Goal: Task Accomplishment & Management: Manage account settings

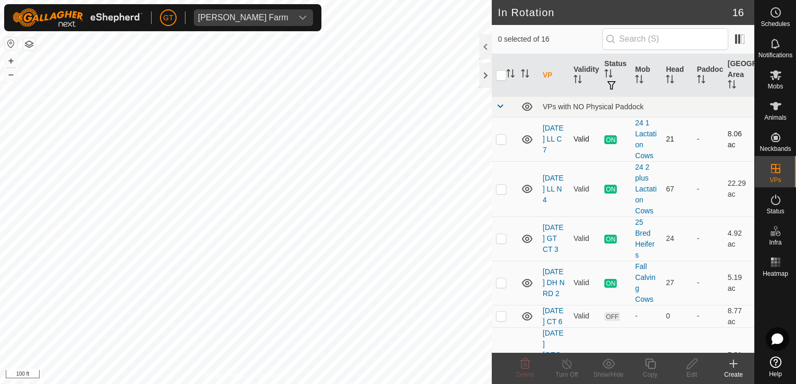
checkbox input "true"
click at [652, 366] on icon at bounding box center [650, 364] width 13 height 13
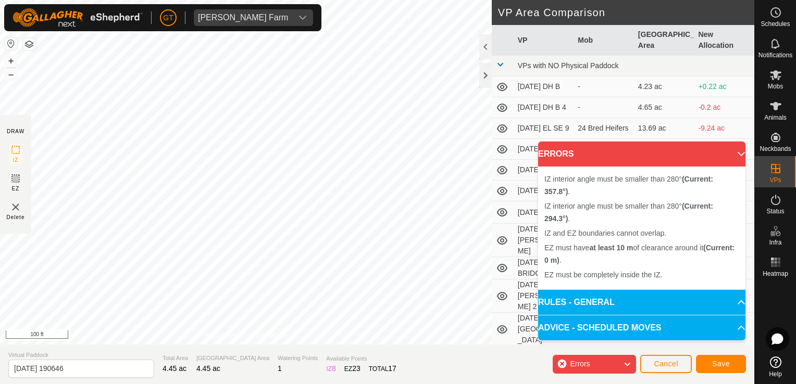
click at [0, 209] on html "[PERSON_NAME] Farm Schedules Notifications Mobs Animals Neckbands VPs Status In…" at bounding box center [398, 192] width 796 height 384
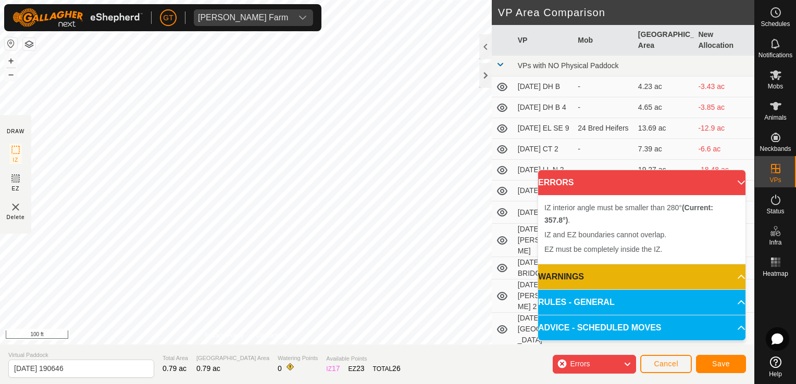
click at [363, 361] on div "DRAW IZ EZ Delete Privacy Policy Contact Us IZ interior angle must be larger th…" at bounding box center [377, 192] width 754 height 384
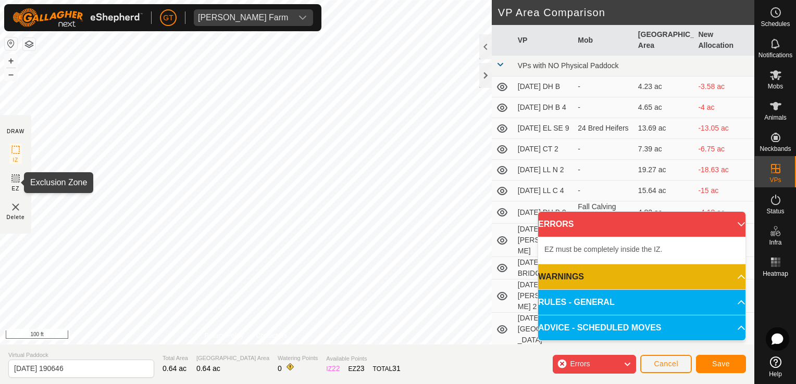
click at [19, 181] on icon at bounding box center [15, 178] width 13 height 13
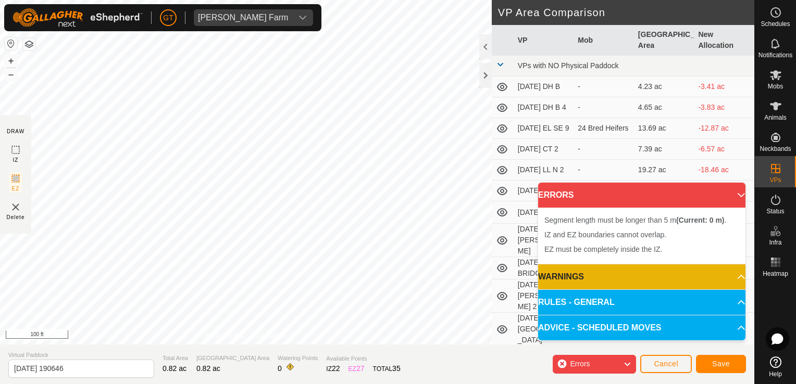
click at [18, 207] on img at bounding box center [15, 207] width 13 height 13
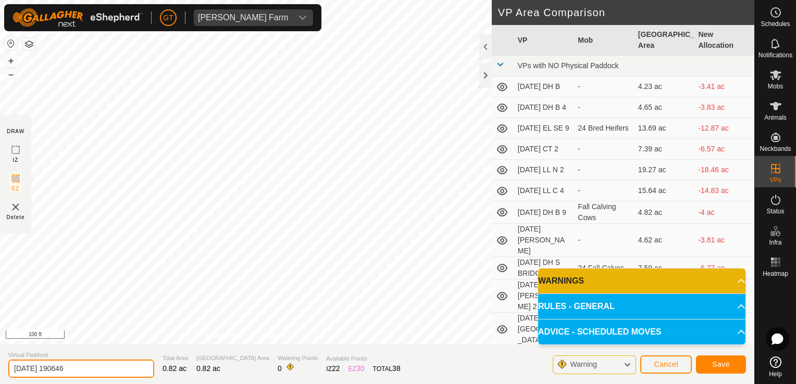
click at [113, 364] on input "[DATE] 190646" at bounding box center [81, 369] width 146 height 18
type input "[DATE] DH N RD 3"
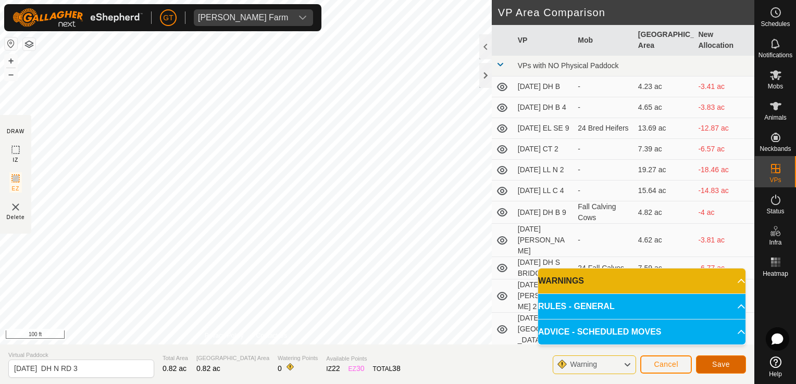
click at [719, 369] on button "Save" at bounding box center [721, 365] width 50 height 18
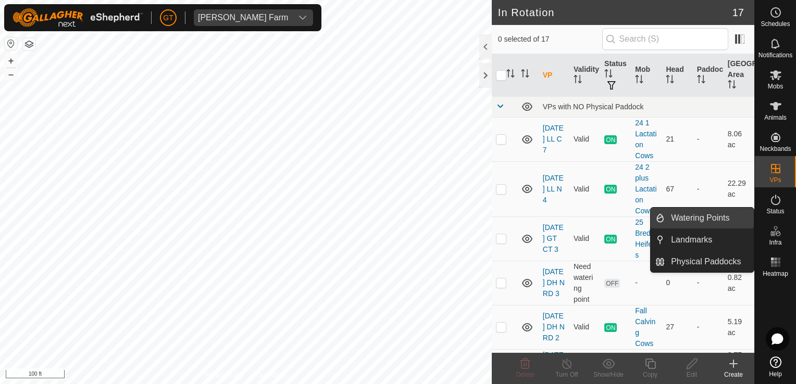
click at [694, 213] on link "Watering Points" at bounding box center [709, 218] width 89 height 21
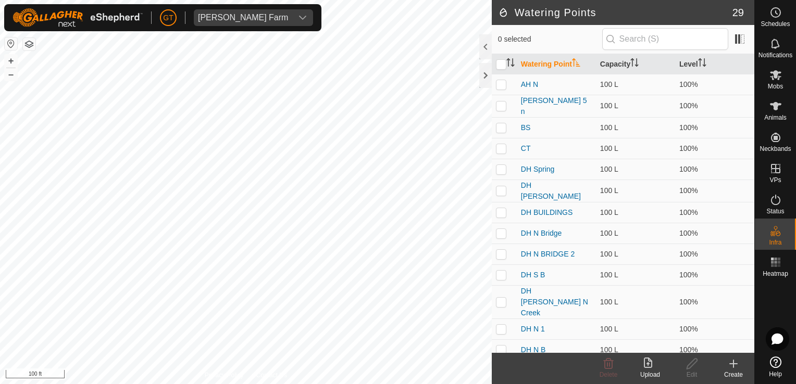
click at [735, 361] on icon at bounding box center [733, 364] width 13 height 13
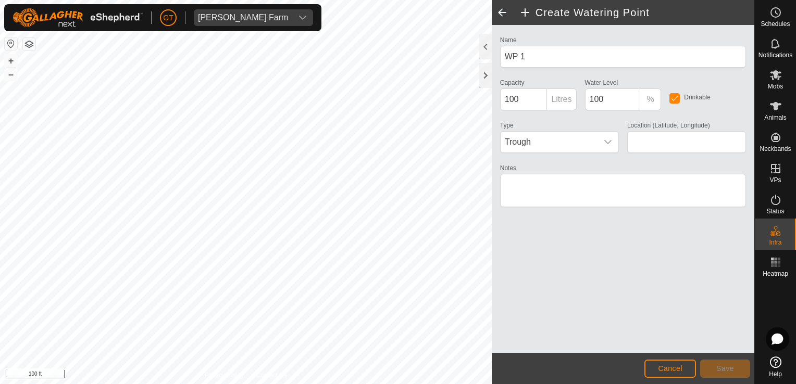
type input "42.280729, -90.060207"
click at [607, 141] on icon "dropdown trigger" at bounding box center [608, 142] width 8 height 8
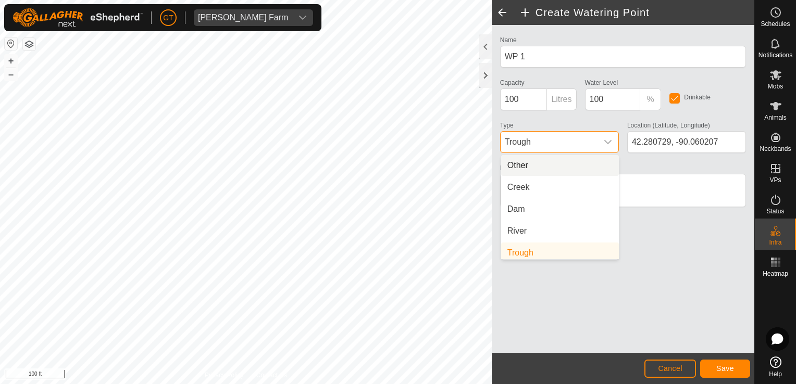
scroll to position [4, 0]
click at [573, 189] on li "Creek" at bounding box center [560, 183] width 118 height 21
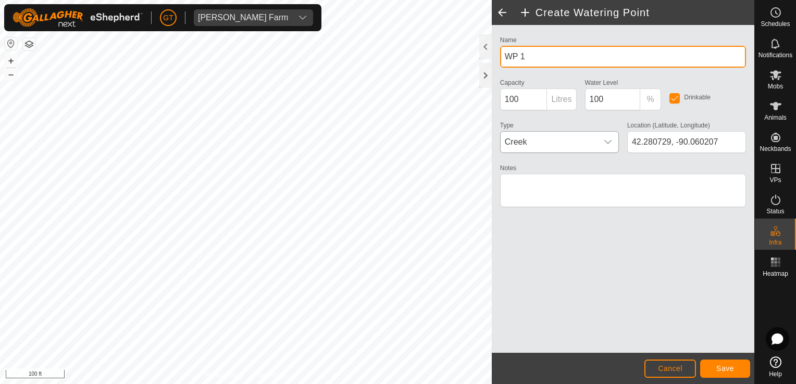
click at [535, 57] on input "WP 1" at bounding box center [623, 57] width 246 height 22
type input "W"
type input "DH N RD"
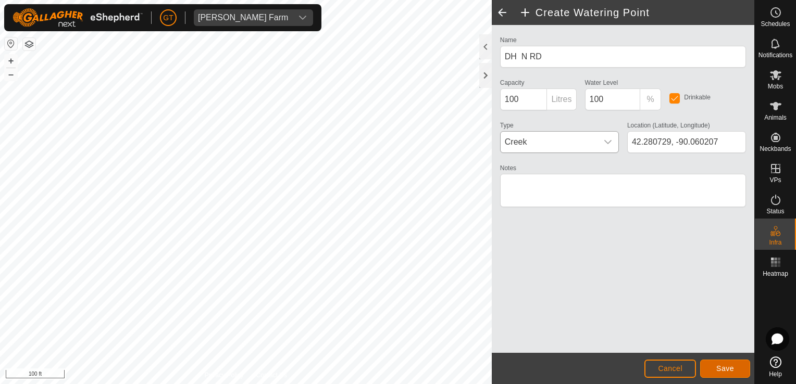
click at [726, 366] on span "Save" at bounding box center [725, 369] width 18 height 8
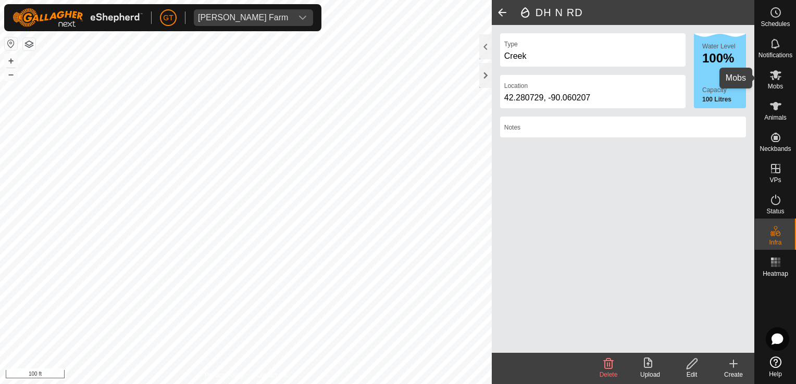
click at [777, 76] on icon at bounding box center [775, 75] width 13 height 13
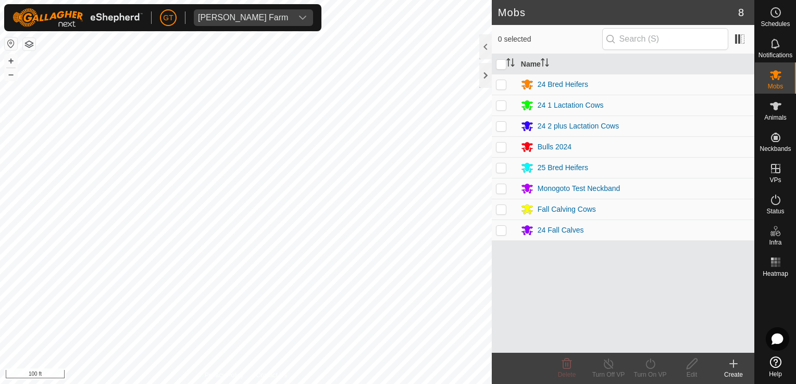
click at [507, 206] on td at bounding box center [504, 209] width 25 height 21
checkbox input "true"
click at [652, 360] on icon at bounding box center [650, 364] width 13 height 13
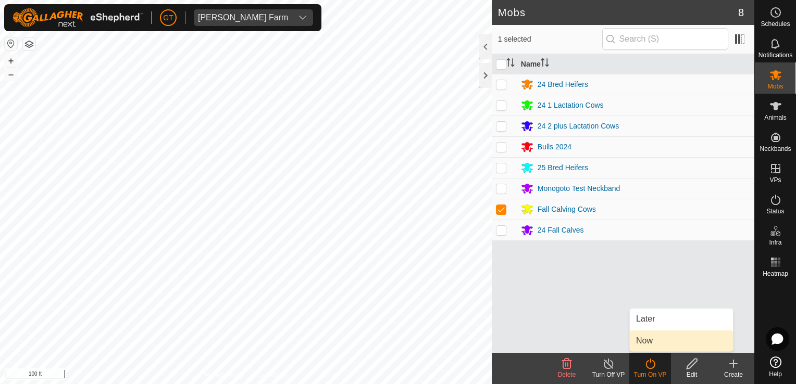
click at [638, 339] on link "Now" at bounding box center [681, 341] width 103 height 21
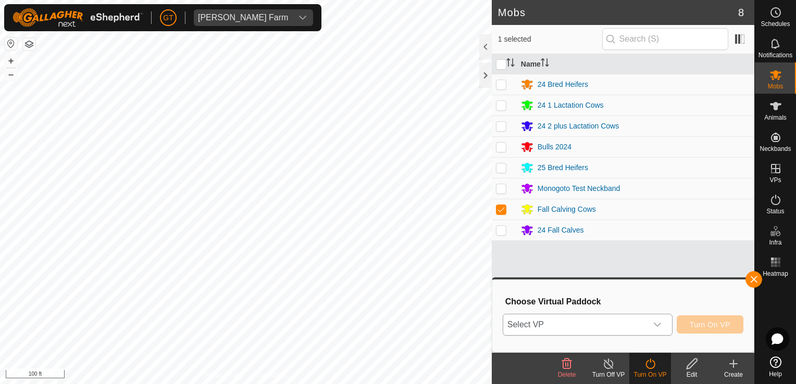
click at [659, 323] on icon "dropdown trigger" at bounding box center [657, 325] width 8 height 8
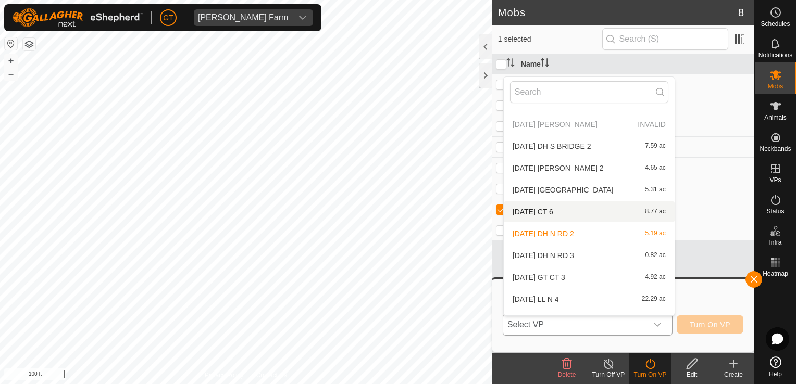
scroll to position [186, 0]
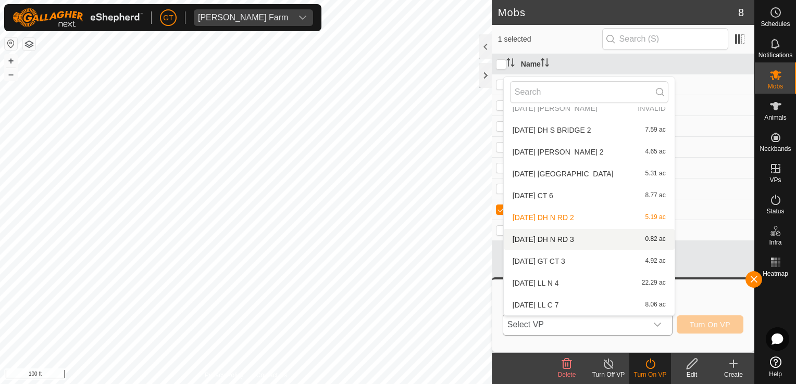
click at [593, 240] on li "[DATE] DH N RD 3 0.82 ac" at bounding box center [589, 239] width 171 height 21
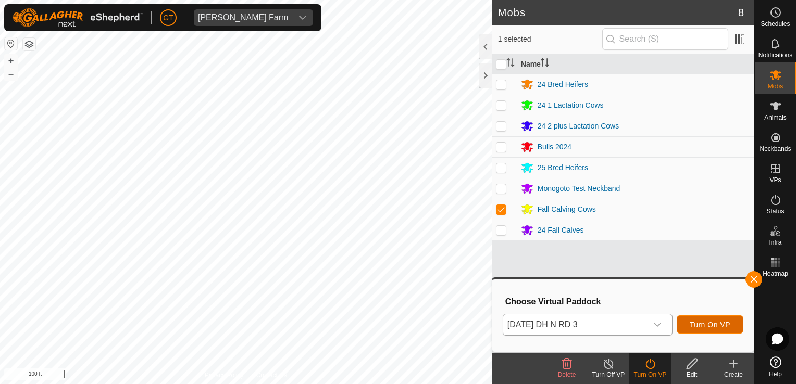
click at [710, 325] on span "Turn On VP" at bounding box center [710, 325] width 41 height 8
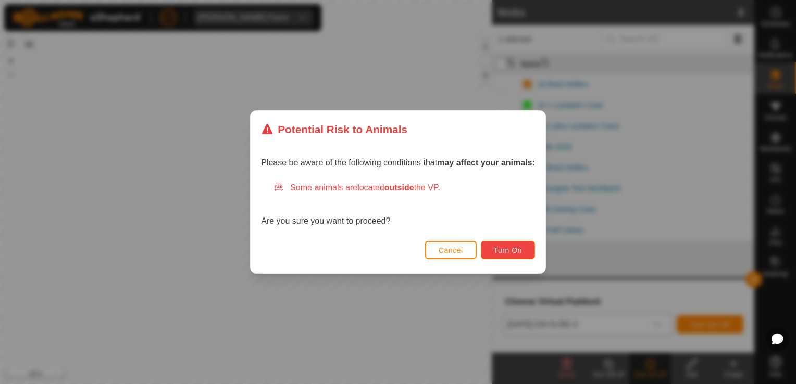
click at [497, 249] on span "Turn On" at bounding box center [508, 250] width 28 height 8
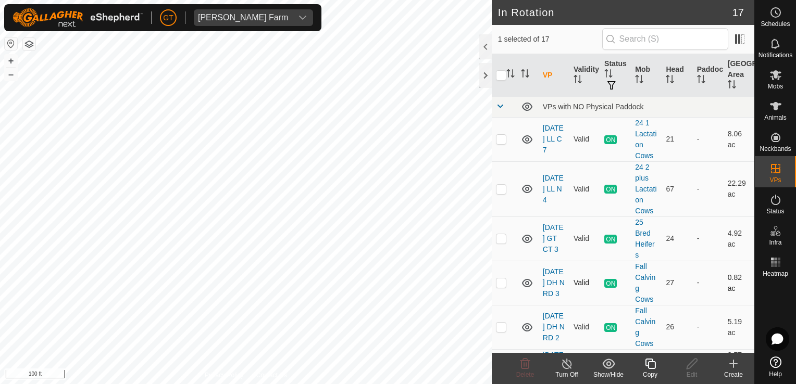
checkbox input "false"
click at [530, 357] on div "Delete" at bounding box center [525, 368] width 42 height 31
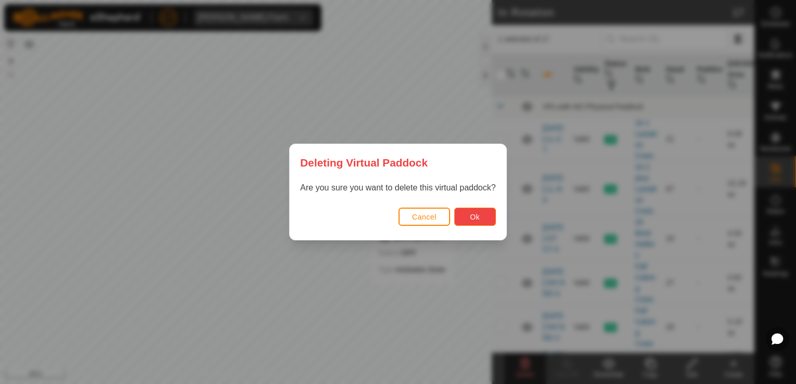
click at [475, 213] on span "Ok" at bounding box center [475, 217] width 10 height 8
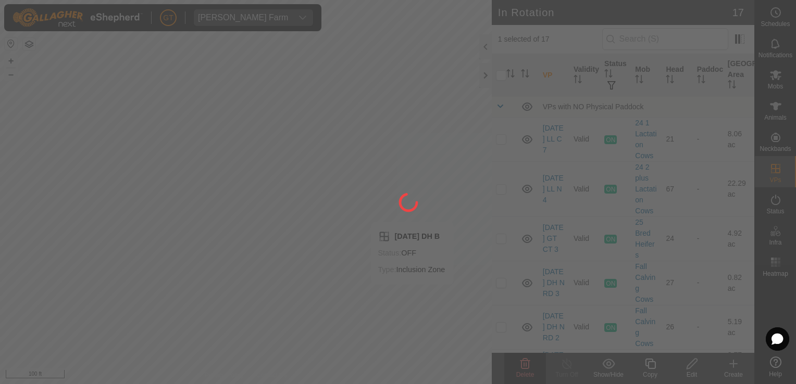
checkbox input "false"
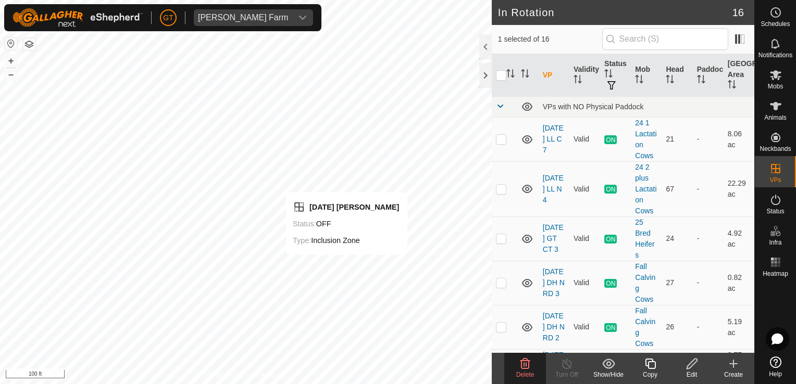
click at [528, 360] on icon at bounding box center [525, 364] width 10 height 10
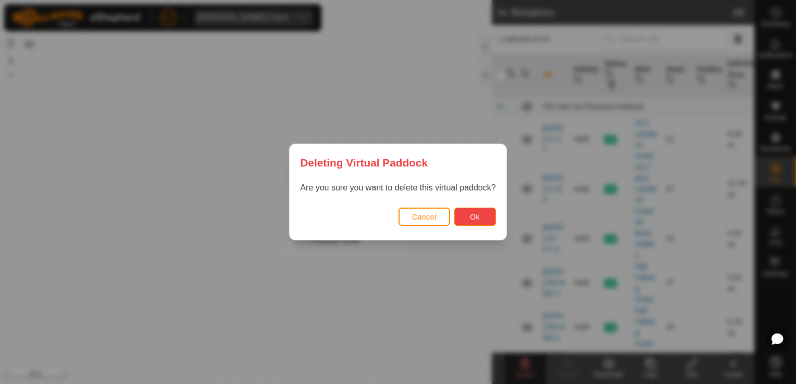
click at [473, 218] on span "Ok" at bounding box center [475, 217] width 10 height 8
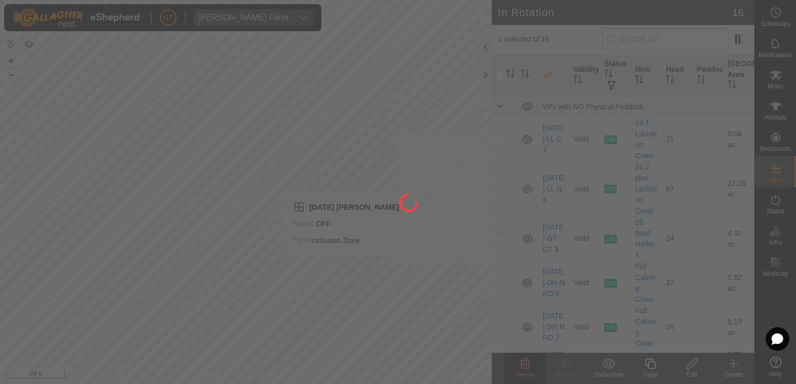
checkbox input "false"
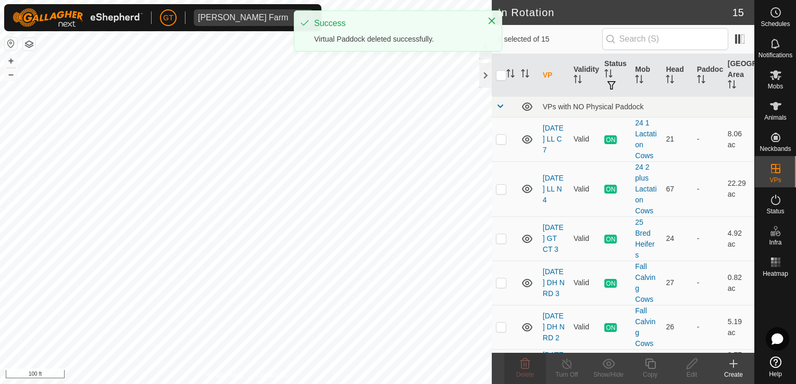
checkbox input "true"
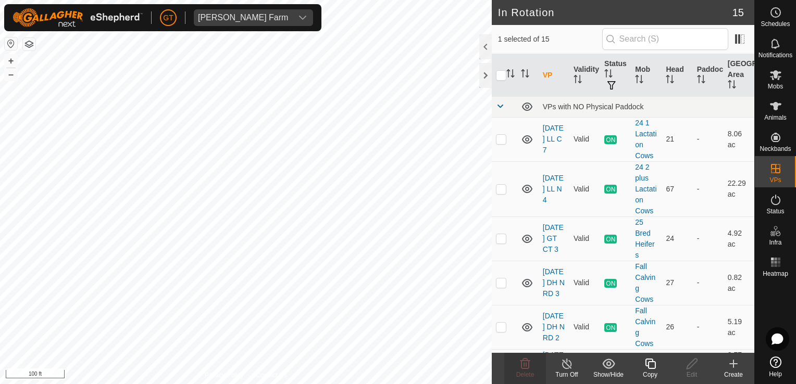
checkbox input "true"
checkbox input "false"
click at [775, 107] on icon at bounding box center [775, 106] width 11 height 8
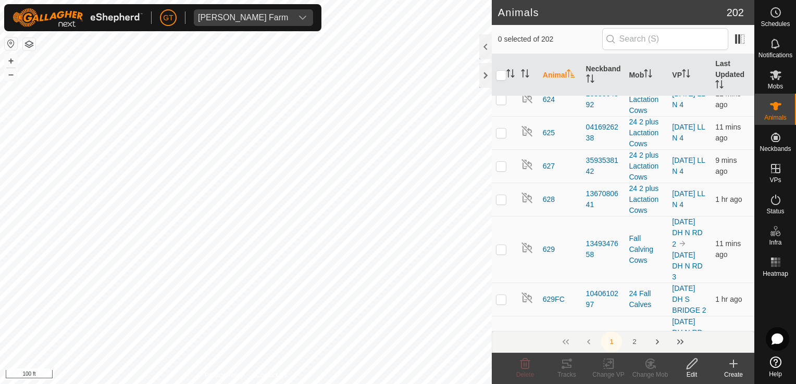
scroll to position [3750, 0]
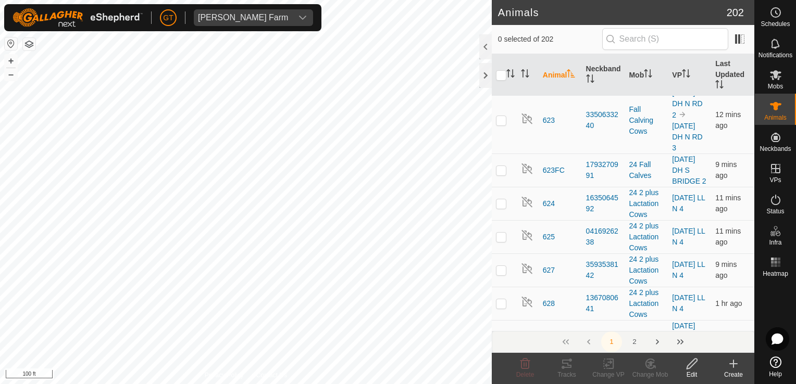
click at [498, 24] on p-checkbox at bounding box center [501, 20] width 10 height 8
checkbox input "true"
click at [733, 39] on span at bounding box center [739, 39] width 17 height 17
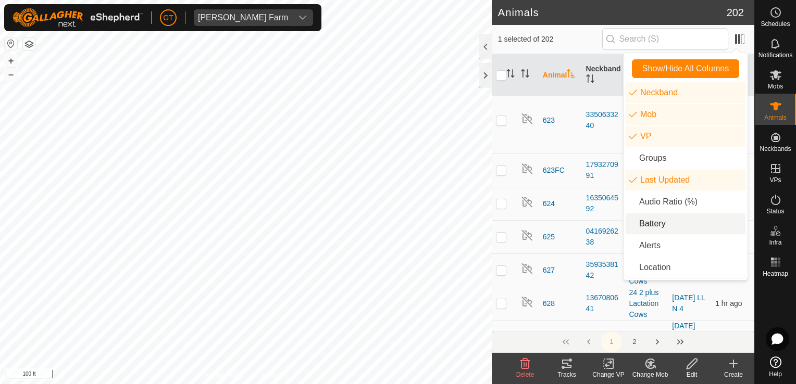
click at [679, 228] on li "Battery" at bounding box center [686, 224] width 120 height 21
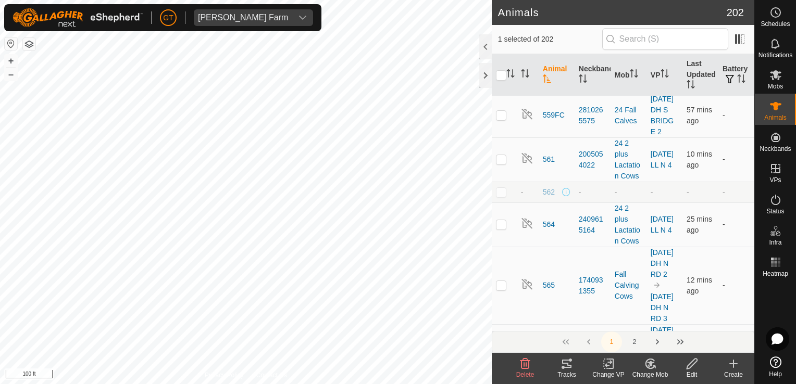
scroll to position [2709, 0]
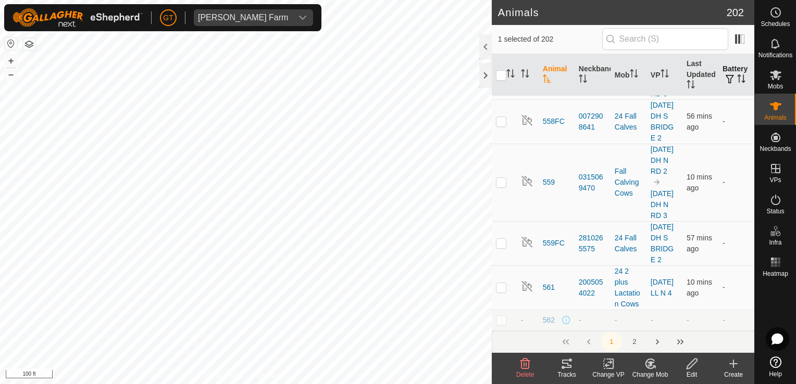
click at [726, 77] on span "button" at bounding box center [730, 79] width 8 height 8
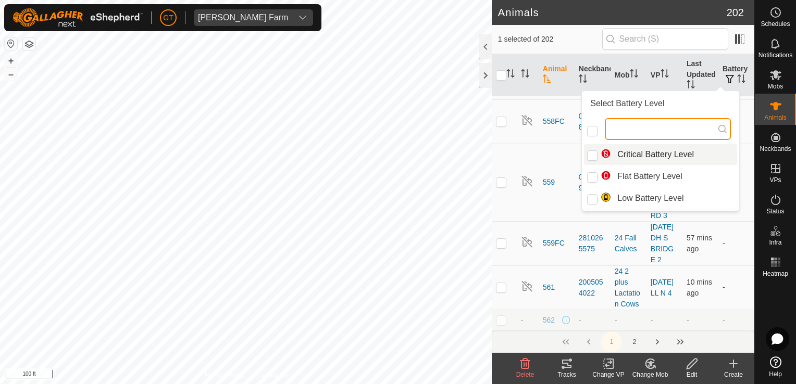
click at [687, 123] on input "text" at bounding box center [668, 129] width 126 height 22
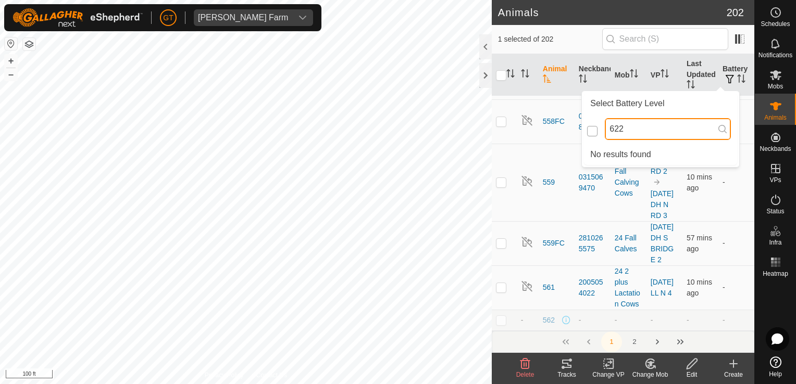
type input "622"
click at [592, 128] on input "checkbox" at bounding box center [592, 131] width 10 height 10
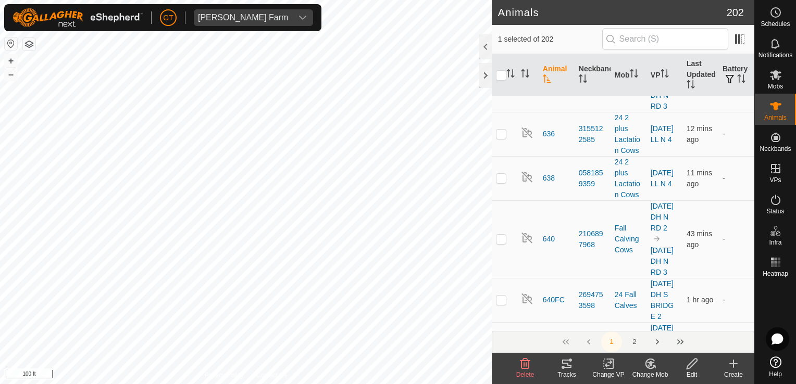
scroll to position [5521, 0]
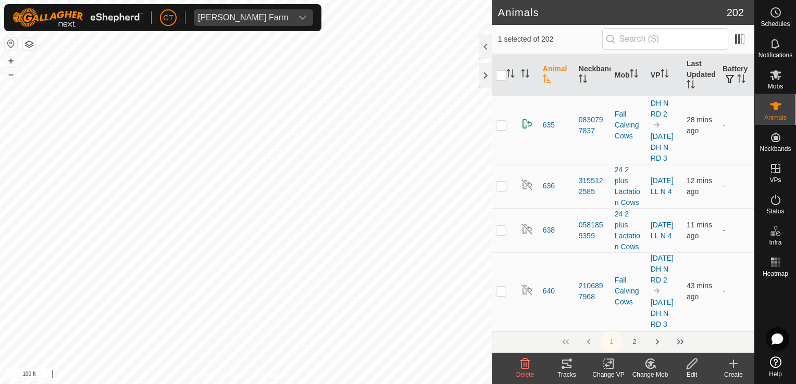
checkbox input "false"
click at [739, 79] on icon "Activate to sort" at bounding box center [739, 78] width 1 height 8
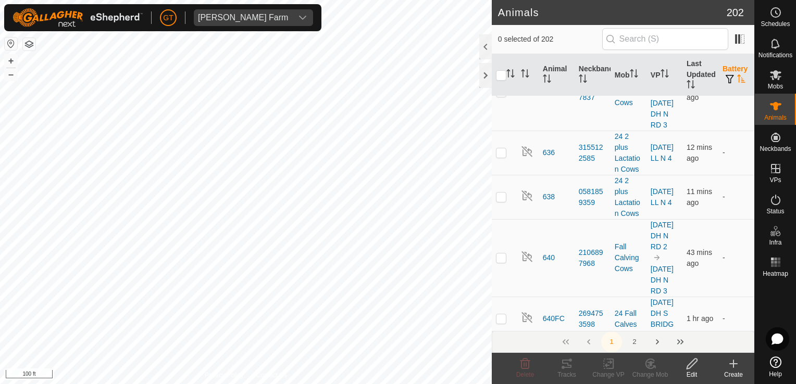
scroll to position [0, 0]
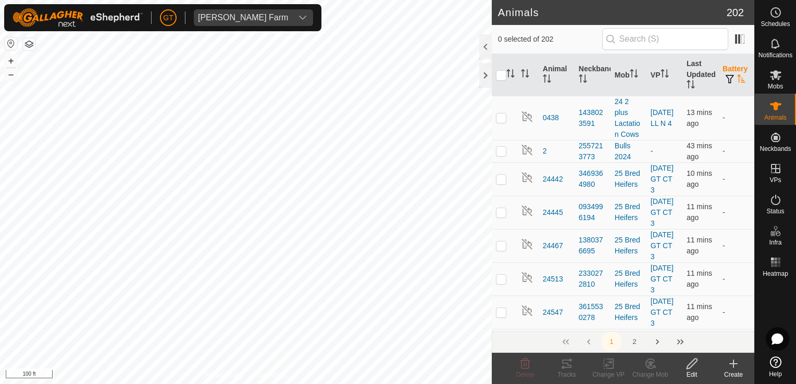
click at [737, 77] on icon "Activate to sort" at bounding box center [741, 78] width 8 height 8
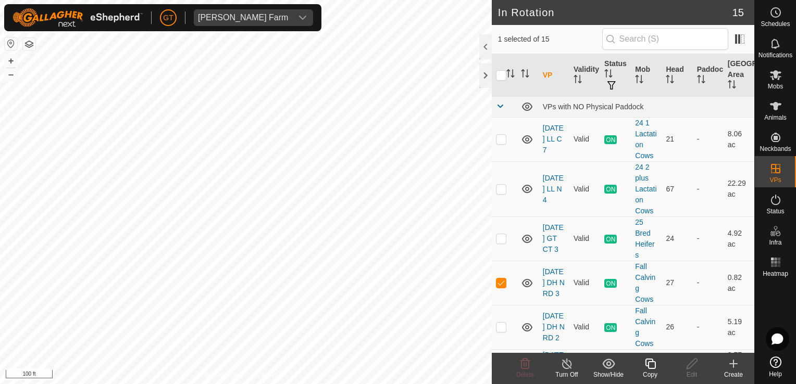
checkbox input "false"
click at [521, 365] on icon at bounding box center [525, 364] width 10 height 10
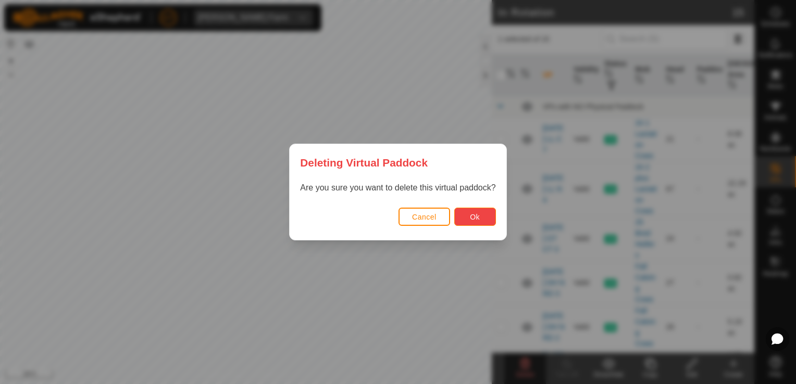
click at [474, 219] on span "Ok" at bounding box center [475, 217] width 10 height 8
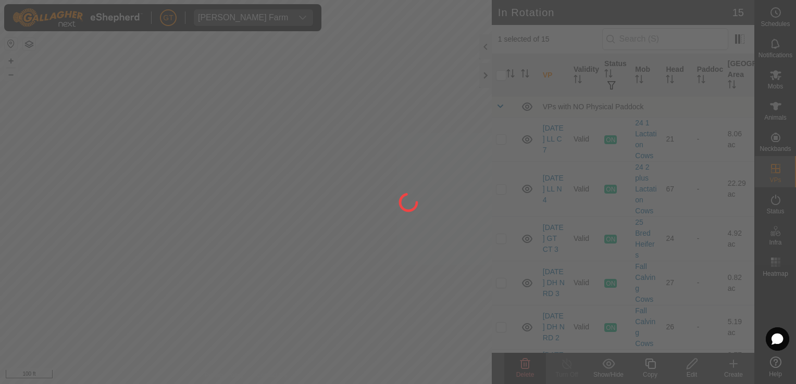
checkbox input "false"
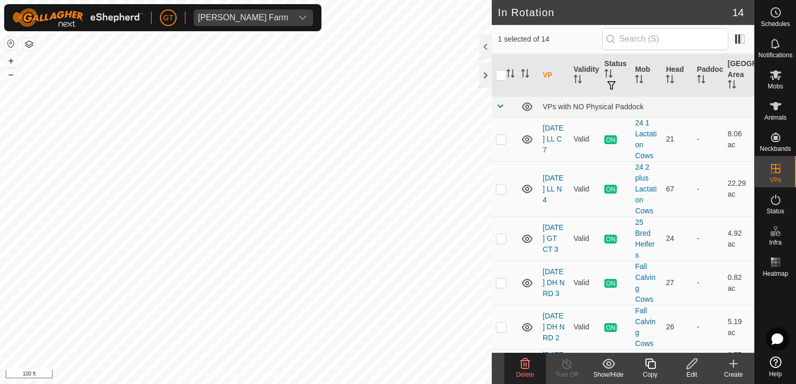
click at [533, 366] on delete-svg-icon at bounding box center [525, 364] width 42 height 13
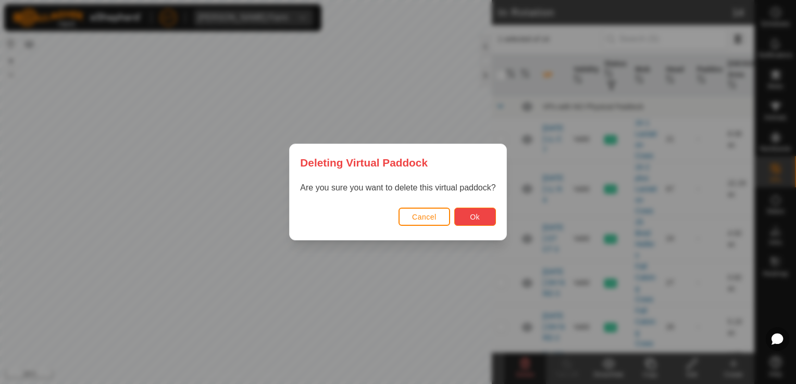
click at [479, 220] on button "Ok" at bounding box center [475, 217] width 42 height 18
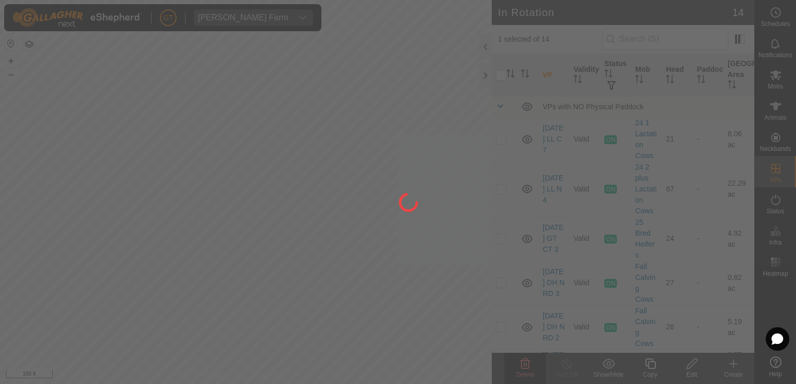
checkbox input "false"
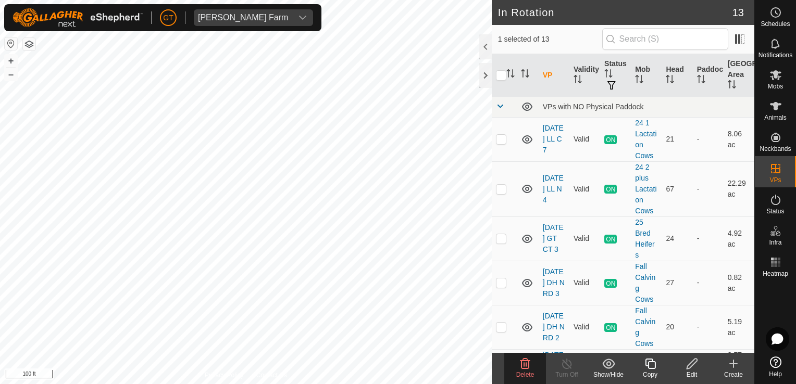
click at [527, 365] on icon at bounding box center [525, 364] width 13 height 13
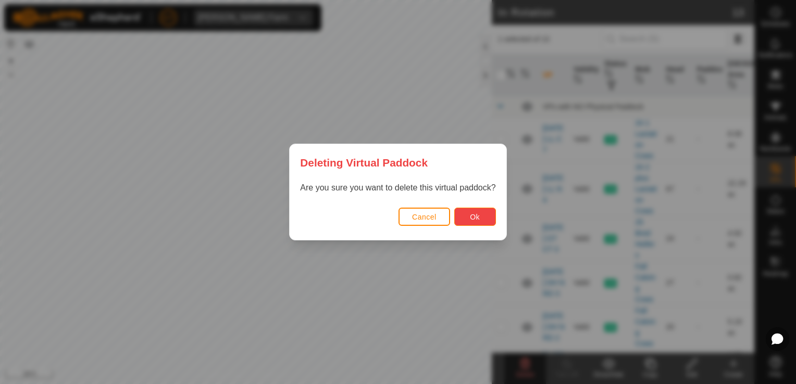
click at [465, 221] on button "Ok" at bounding box center [475, 217] width 42 height 18
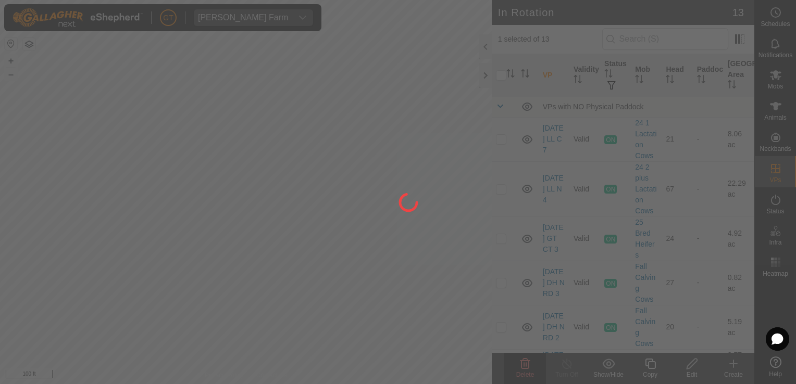
checkbox input "false"
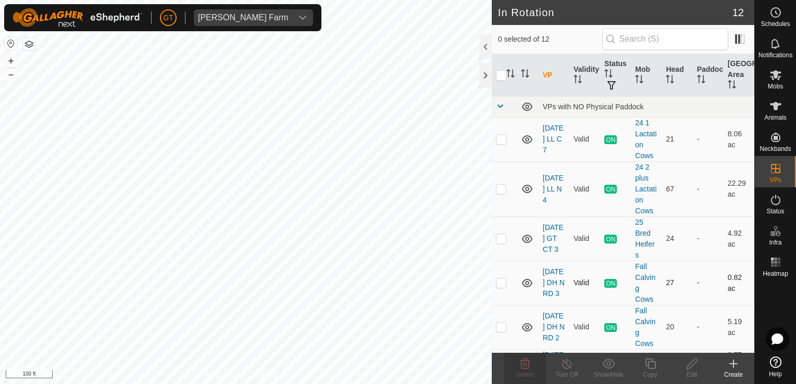
checkbox input "true"
checkbox input "false"
checkbox input "true"
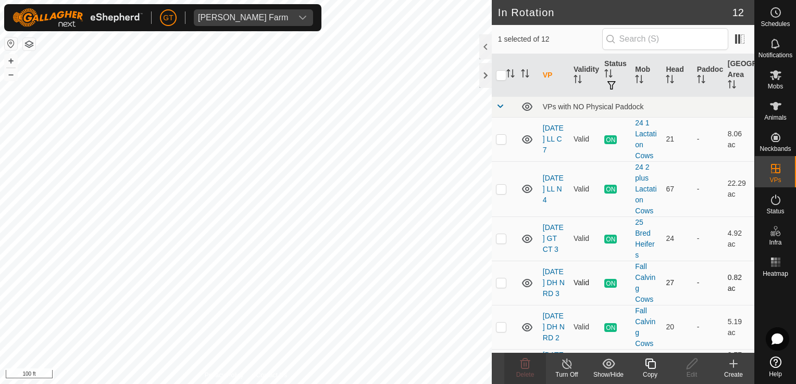
checkbox input "true"
checkbox input "false"
checkbox input "true"
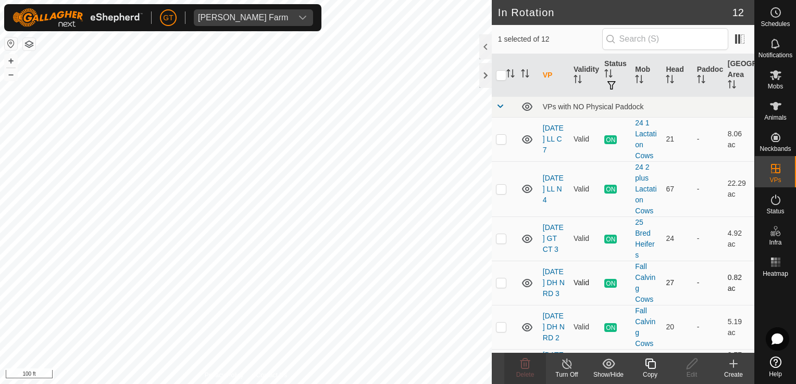
checkbox input "false"
checkbox input "true"
checkbox input "false"
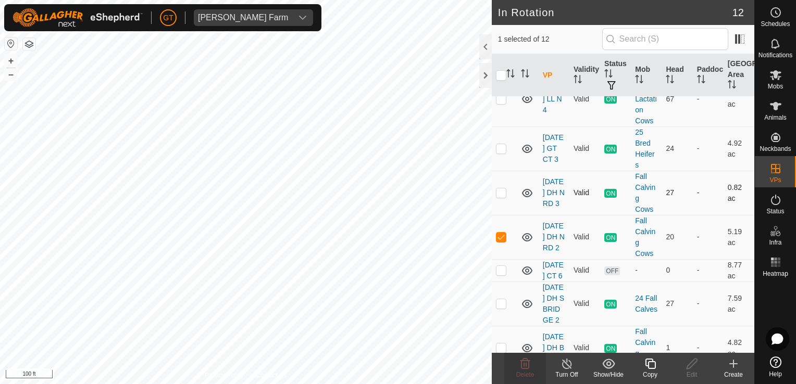
scroll to position [104, 0]
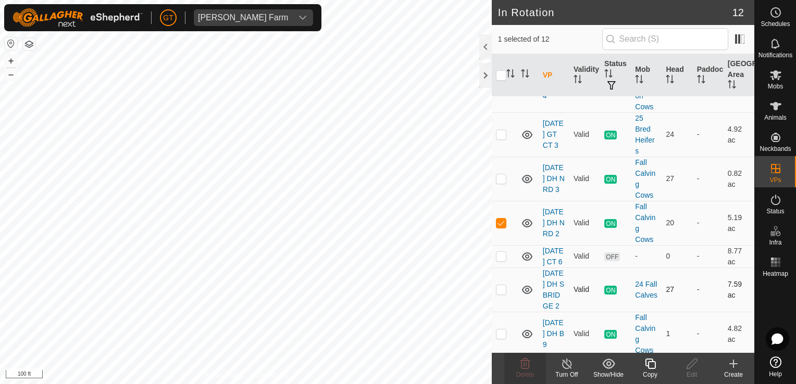
checkbox input "false"
checkbox input "true"
checkbox input "false"
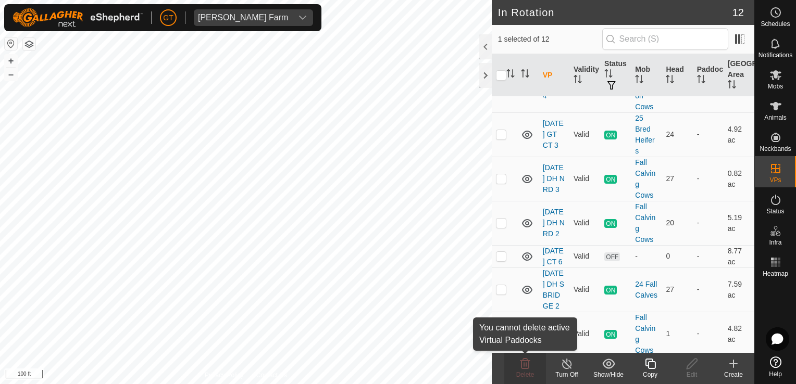
click at [523, 370] on div "Delete" at bounding box center [525, 368] width 42 height 31
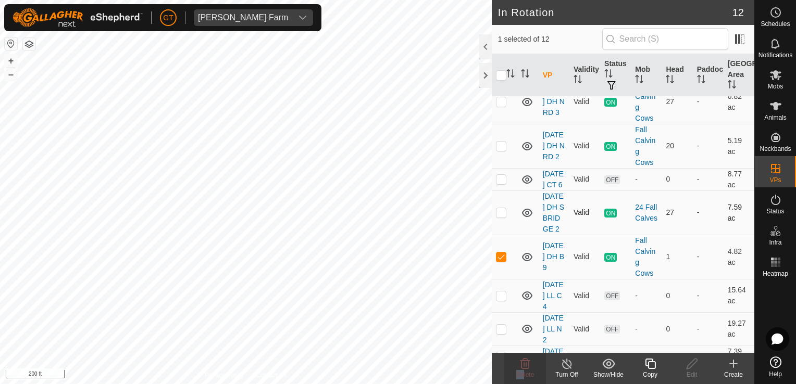
scroll to position [208, 0]
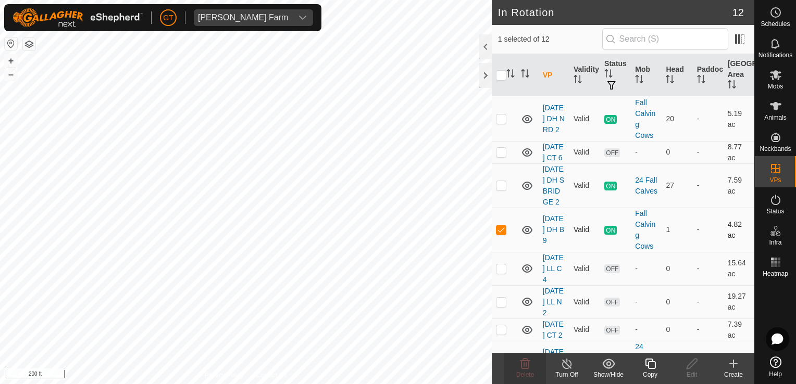
click at [502, 234] on p-checkbox at bounding box center [501, 230] width 10 height 8
checkbox input "false"
click at [232, 376] on div "Privacy Policy Contact Us [DATE] DH B 9 Type: Inclusion Zone 1 Animal + – ⇧ i 2…" at bounding box center [246, 192] width 492 height 384
click at [491, 384] on html "[PERSON_NAME] Farm Schedules Notifications Mobs Animals Neckbands VPs Status In…" at bounding box center [398, 192] width 796 height 384
click at [778, 70] on icon at bounding box center [775, 75] width 13 height 13
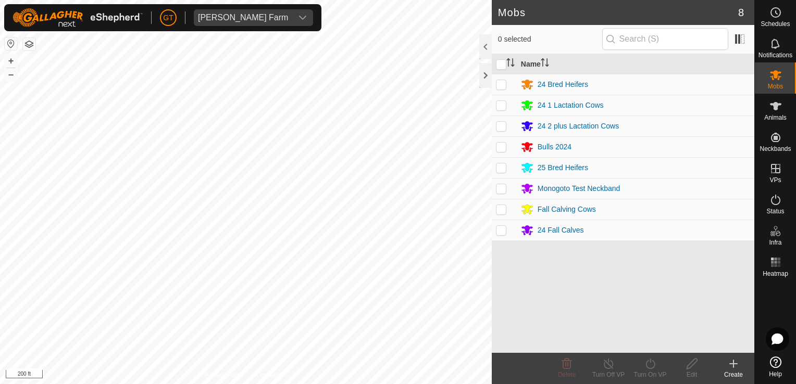
click at [503, 125] on p-checkbox at bounding box center [501, 126] width 10 height 8
checkbox input "false"
click at [569, 126] on div "24 2 plus Lactation Cows" at bounding box center [578, 126] width 81 height 11
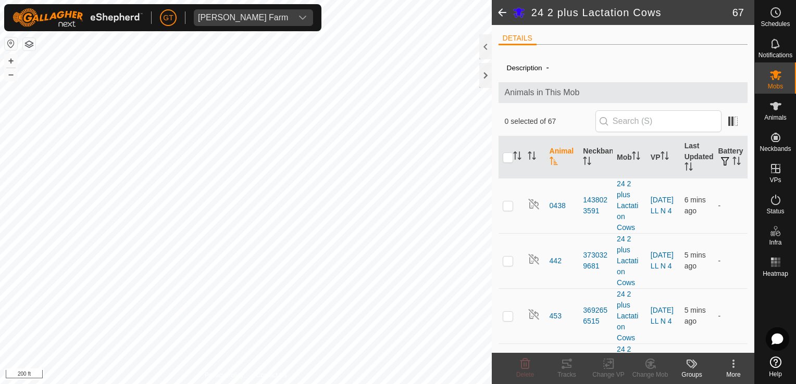
scroll to position [104, 0]
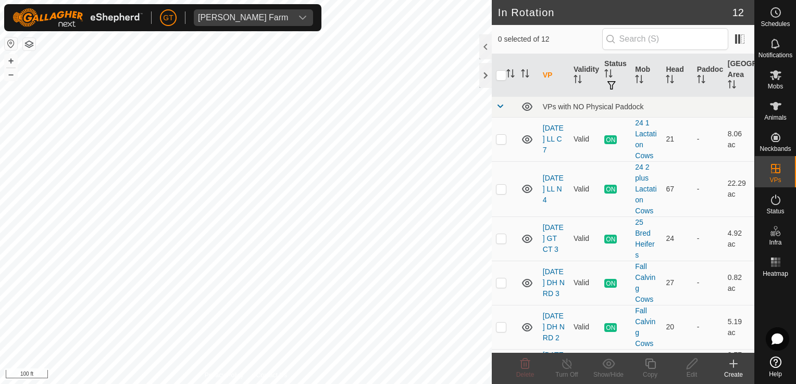
checkbox input "true"
checkbox input "false"
click at [522, 368] on icon at bounding box center [525, 364] width 13 height 13
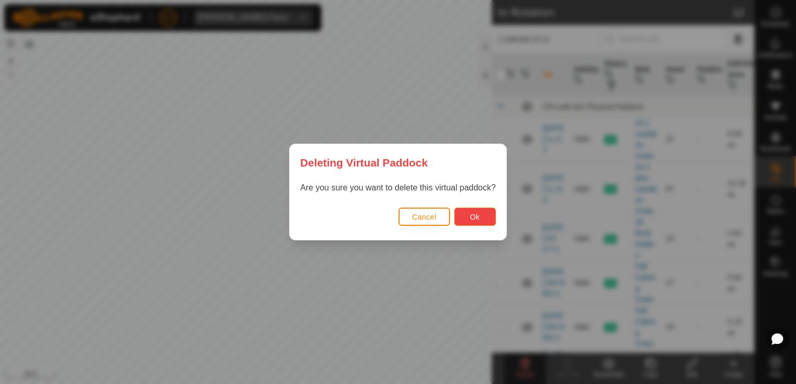
click at [472, 218] on span "Ok" at bounding box center [475, 217] width 10 height 8
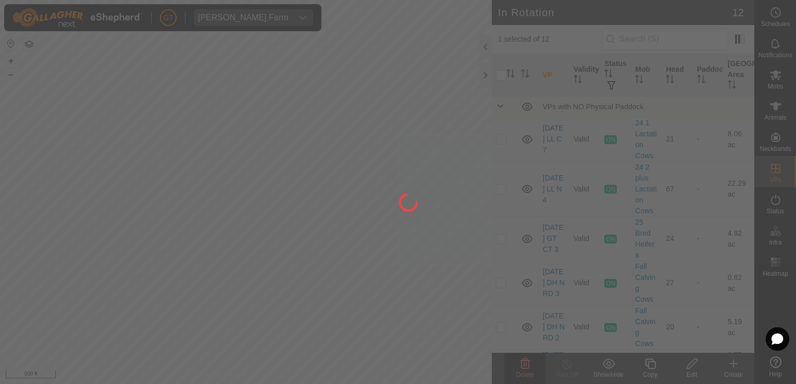
checkbox input "false"
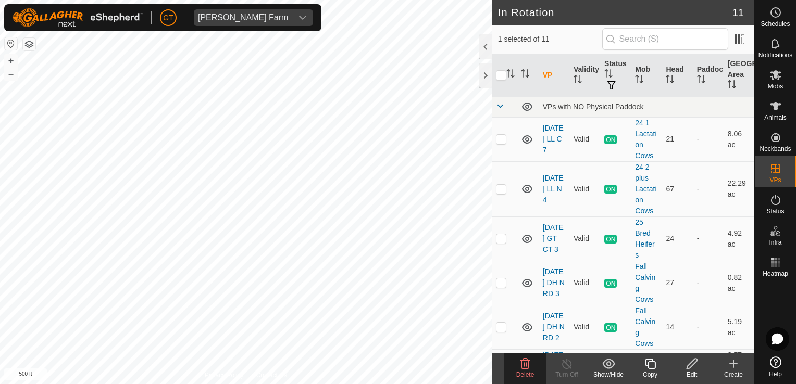
click at [522, 361] on icon at bounding box center [525, 364] width 13 height 13
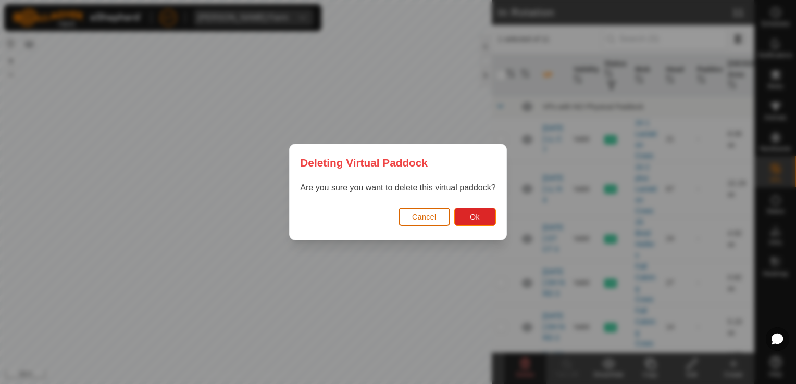
click at [420, 219] on span "Cancel" at bounding box center [424, 217] width 24 height 8
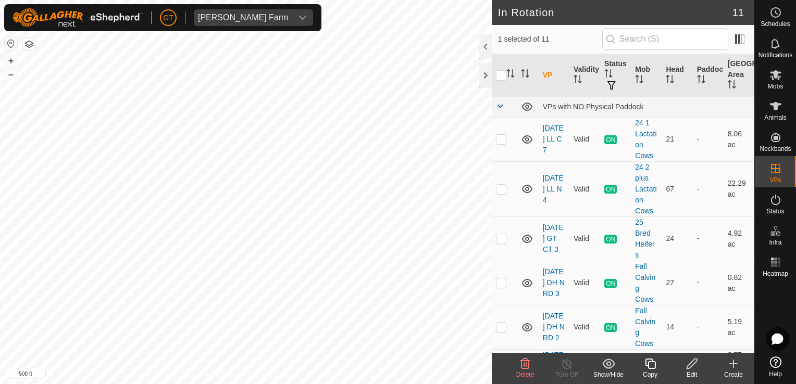
click at [525, 365] on icon at bounding box center [525, 364] width 13 height 13
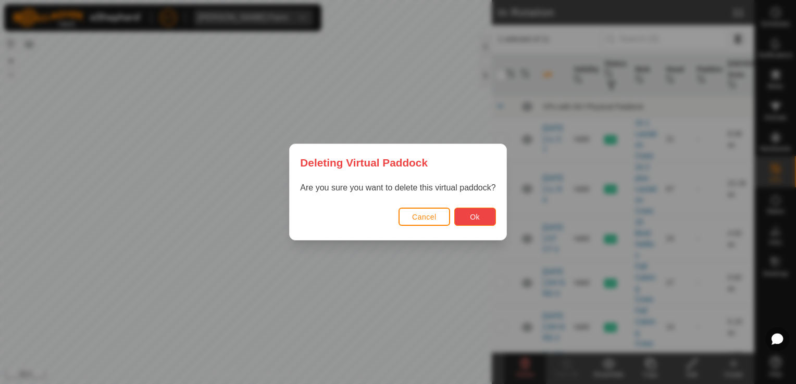
click at [481, 219] on button "Ok" at bounding box center [475, 217] width 42 height 18
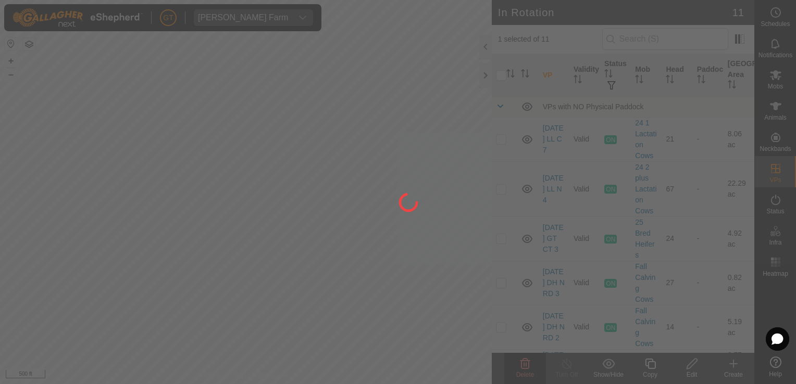
checkbox input "false"
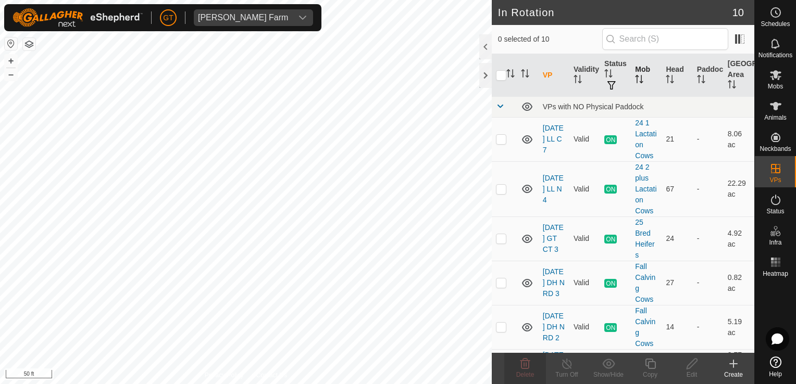
click at [646, 57] on div "In Rotation 10 0 selected of 10 VP Validity Status Mob Head Paddock Grazing Are…" at bounding box center [377, 192] width 754 height 384
click at [198, 384] on html "[PERSON_NAME] Farm Schedules Notifications Mobs Animals Neckbands VPs Status In…" at bounding box center [398, 192] width 796 height 384
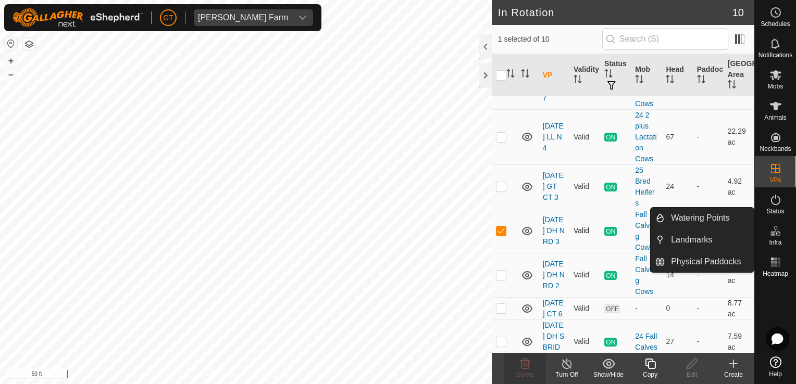
click at [495, 230] on td at bounding box center [504, 231] width 25 height 44
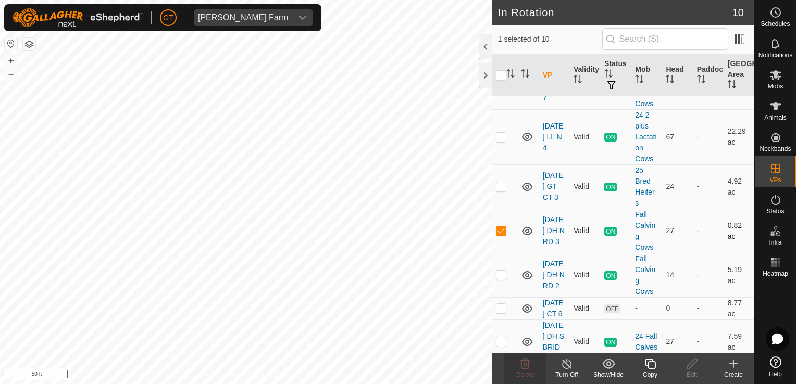
checkbox input "false"
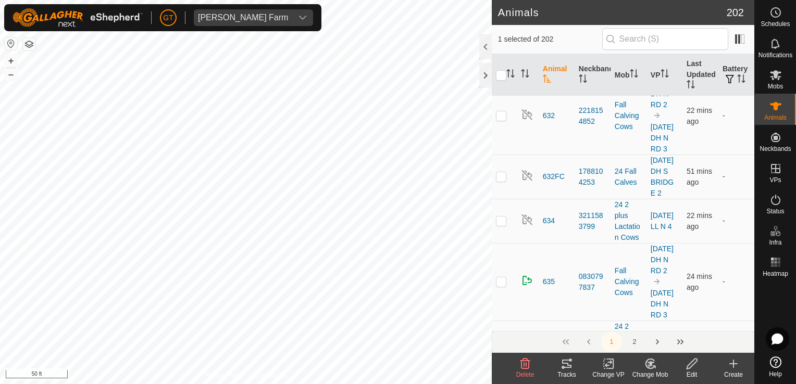
scroll to position [4896, 0]
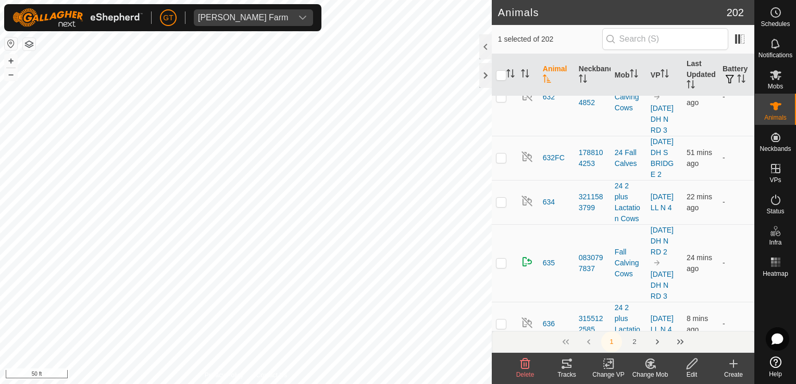
checkbox input "false"
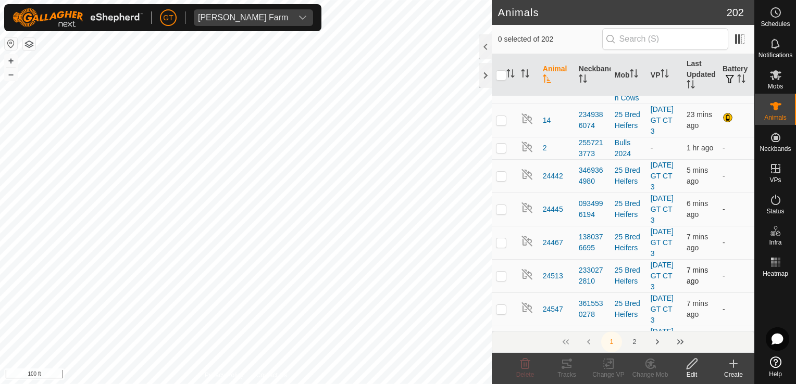
scroll to position [208, 0]
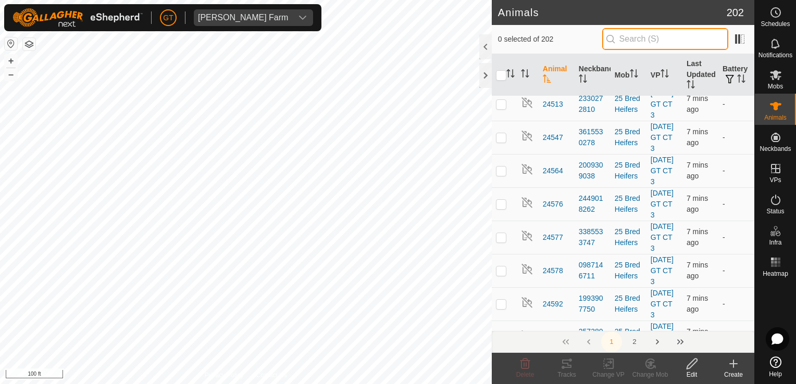
click at [646, 38] on input "text" at bounding box center [665, 39] width 126 height 22
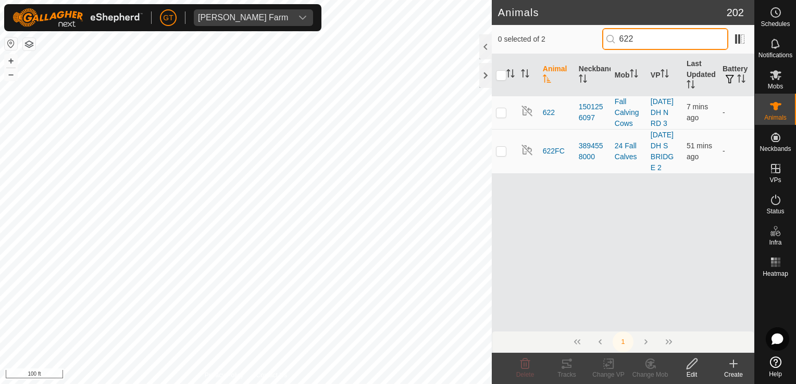
scroll to position [0, 0]
type input "622"
click at [503, 117] on p-checkbox at bounding box center [501, 112] width 10 height 8
checkbox input "true"
click at [498, 155] on p-checkbox at bounding box center [501, 151] width 10 height 8
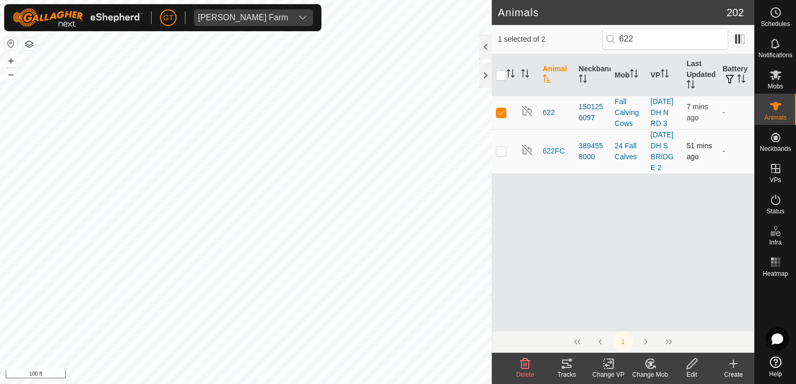
checkbox input "true"
click at [499, 155] on p-checkbox at bounding box center [501, 151] width 10 height 8
checkbox input "false"
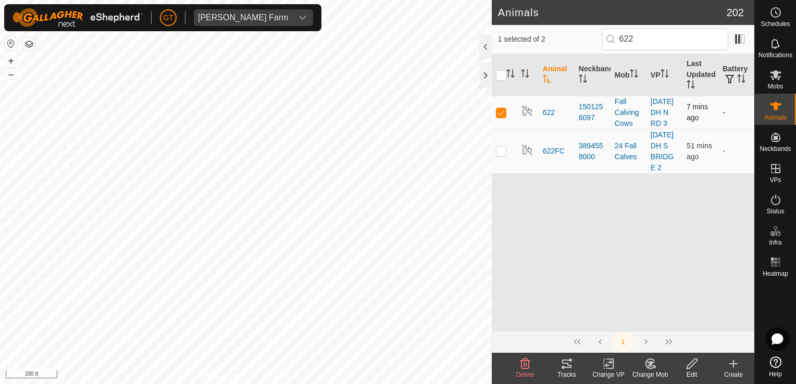
click at [498, 116] on p-checkbox at bounding box center [501, 112] width 10 height 8
checkbox input "false"
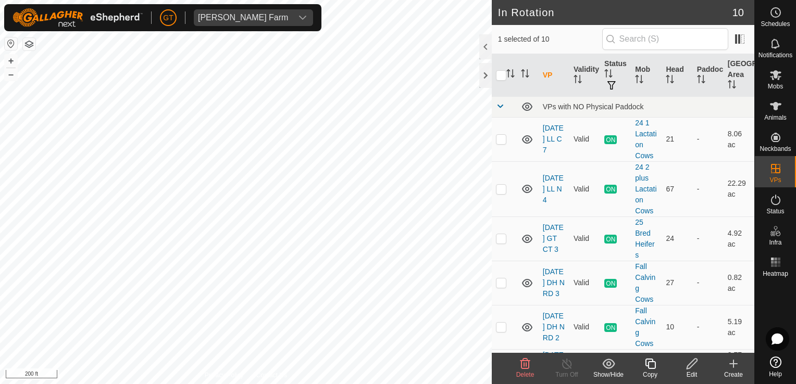
click at [528, 363] on icon at bounding box center [525, 364] width 13 height 13
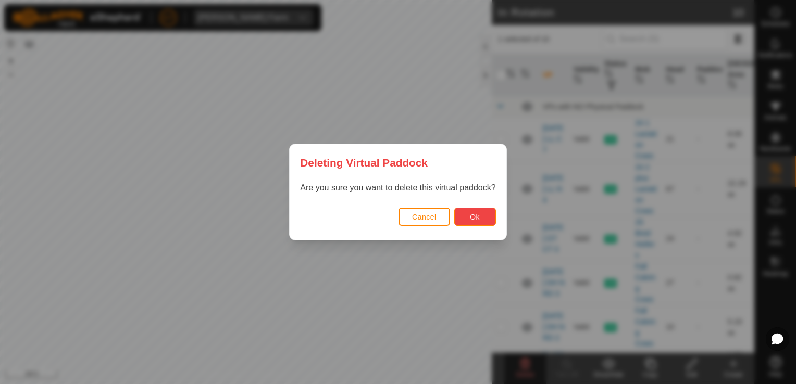
click at [475, 223] on button "Ok" at bounding box center [475, 217] width 42 height 18
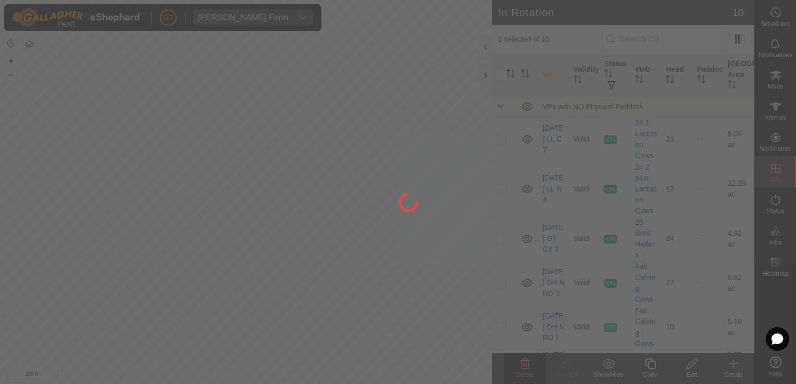
checkbox input "false"
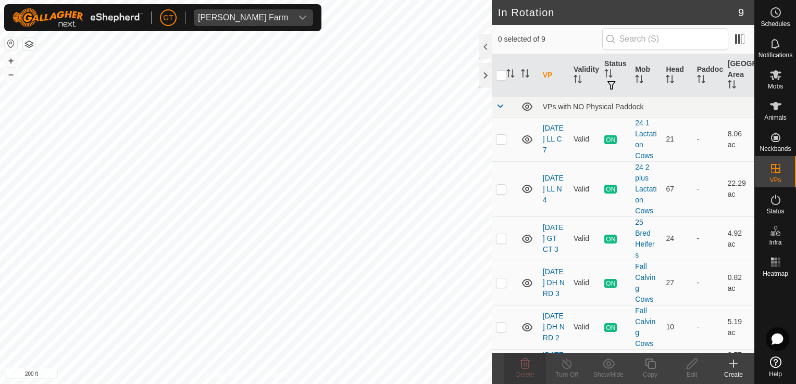
checkbox input "true"
click at [0, 85] on html "GT Thoren Farm Schedules Notifications Mobs Animals Neckbands VPs Status Infra …" at bounding box center [398, 192] width 796 height 384
click at [163, 14] on div "GT My Account Settings Logout Thoren Farm Schedules Notifications Mobs Animals …" at bounding box center [398, 192] width 796 height 384
click at [501, 324] on p-checkbox at bounding box center [501, 327] width 10 height 8
checkbox input "false"
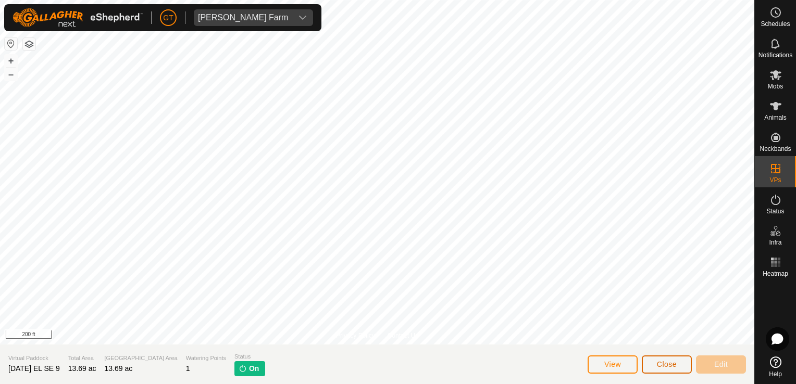
click at [665, 367] on span "Close" at bounding box center [667, 364] width 20 height 8
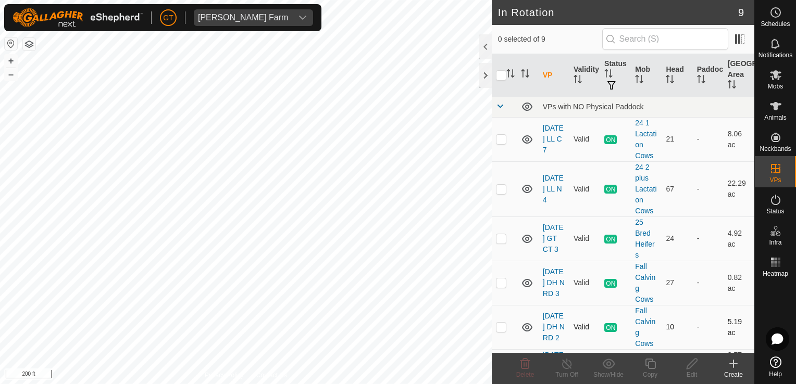
checkbox input "true"
click at [647, 361] on icon at bounding box center [650, 364] width 13 height 13
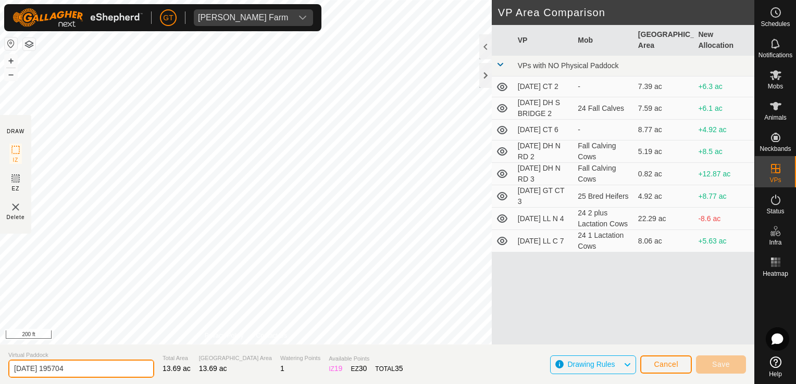
click at [106, 367] on input "2025-08-10 195704" at bounding box center [81, 369] width 146 height 18
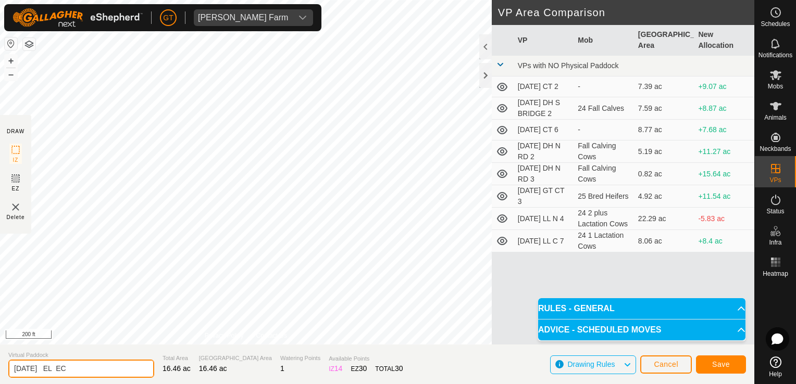
click at [88, 371] on input "2025-08-10 EL EC" at bounding box center [81, 369] width 146 height 18
type input "2025-08-10 EL EC 1"
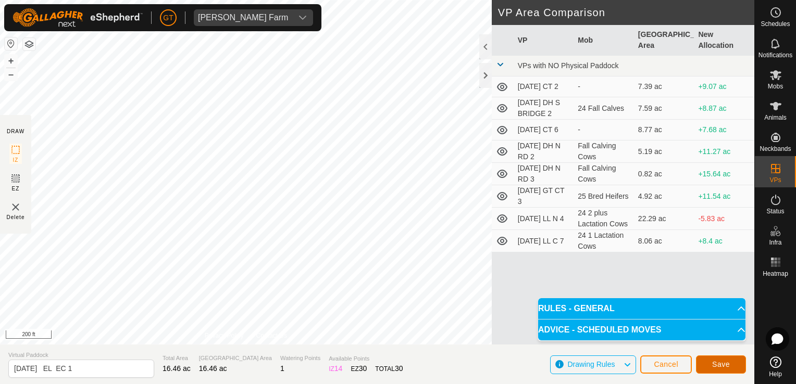
click at [714, 361] on span "Save" at bounding box center [721, 364] width 18 height 8
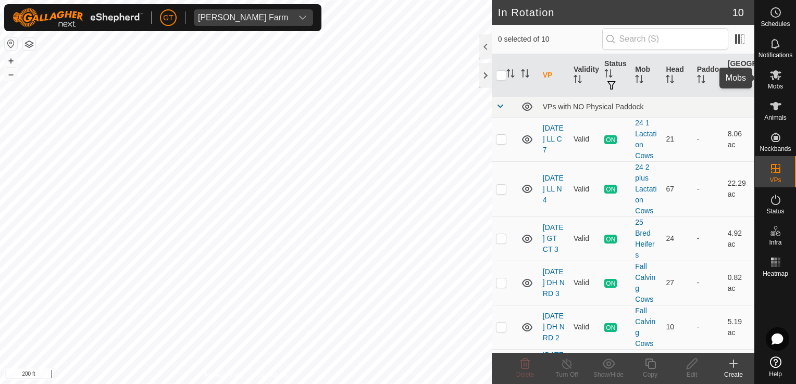
click at [768, 67] on es-mob-svg-icon at bounding box center [775, 75] width 19 height 17
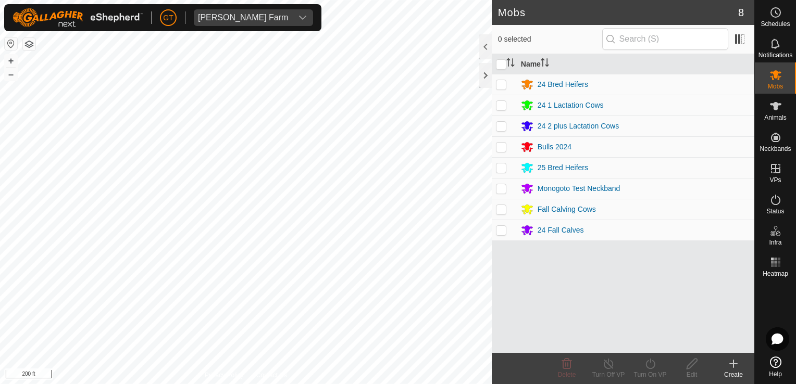
click at [506, 82] on p-checkbox at bounding box center [501, 84] width 10 height 8
checkbox input "true"
click at [650, 366] on icon at bounding box center [650, 364] width 13 height 13
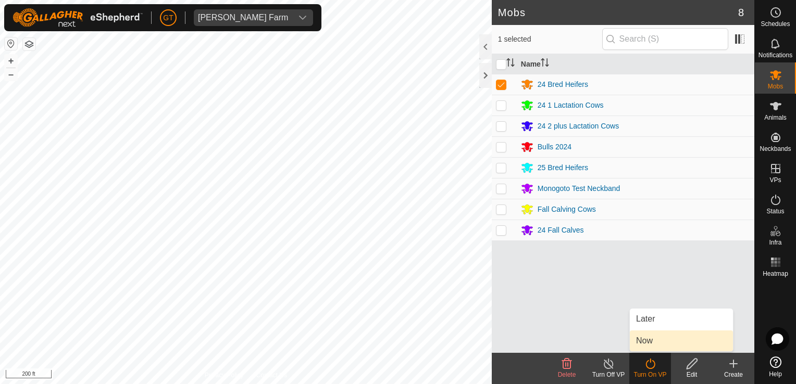
click at [652, 349] on link "Now" at bounding box center [681, 341] width 103 height 21
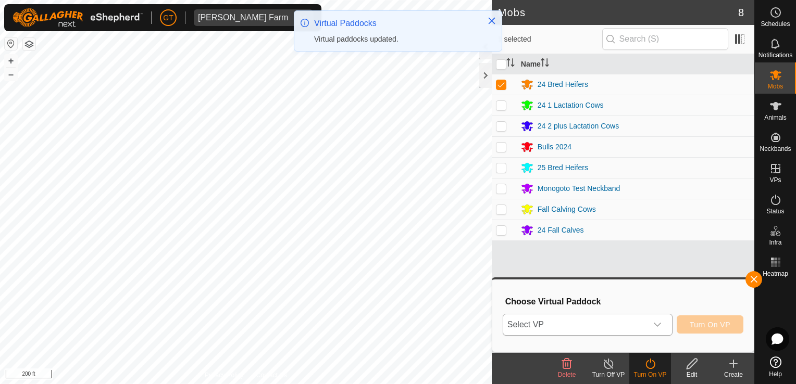
click at [661, 324] on icon "dropdown trigger" at bounding box center [657, 325] width 7 height 4
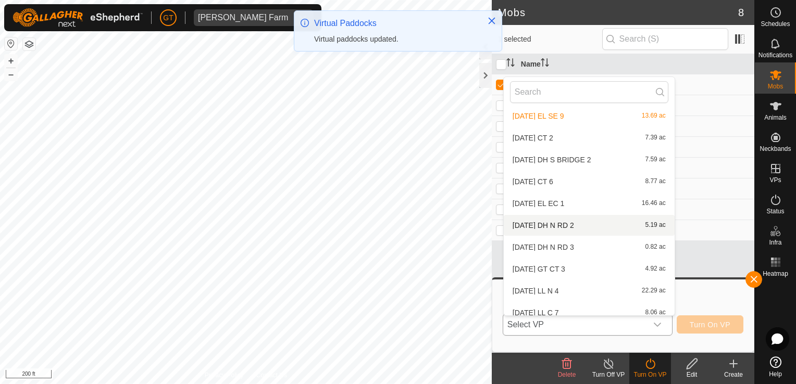
scroll to position [33, 0]
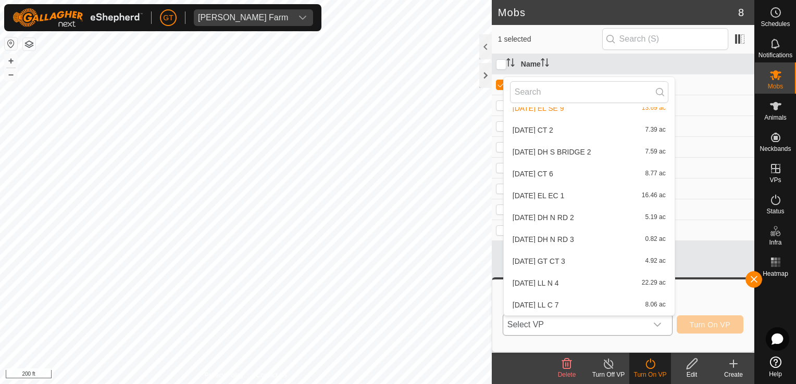
click at [597, 198] on li "2025-08-10 EL EC 1 16.46 ac" at bounding box center [589, 195] width 171 height 21
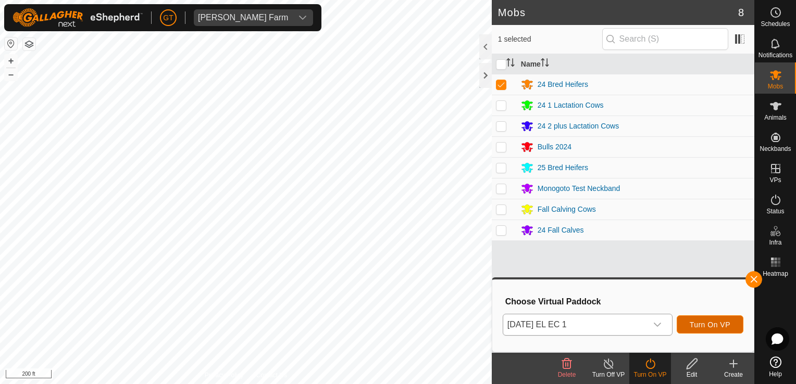
click at [717, 324] on span "Turn On VP" at bounding box center [710, 325] width 41 height 8
